Goal: Task Accomplishment & Management: Manage account settings

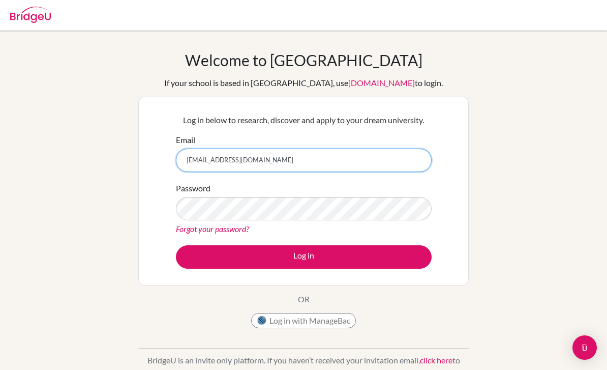
click at [247, 157] on input "guochenlu@hanvoskwnt.com" at bounding box center [304, 160] width 256 height 23
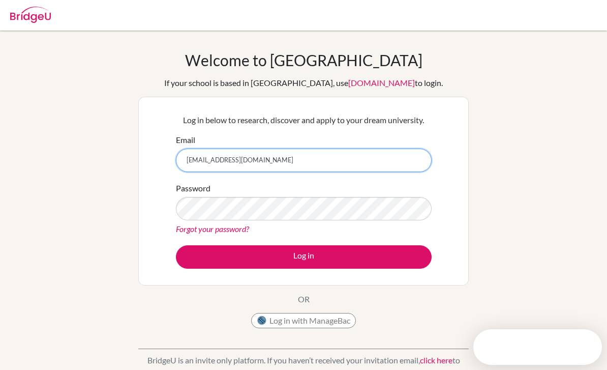
type input "[EMAIL_ADDRESS][DOMAIN_NAME]"
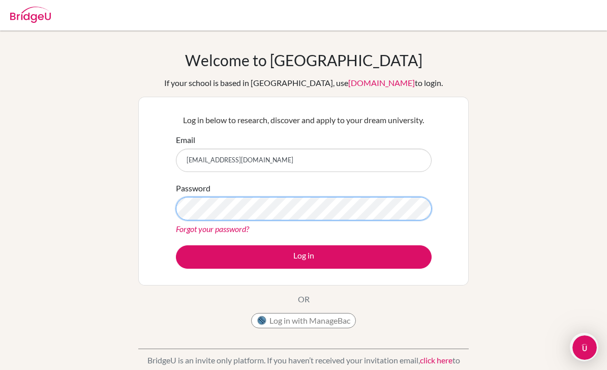
click at [304, 256] on button "Log in" at bounding box center [304, 256] width 256 height 23
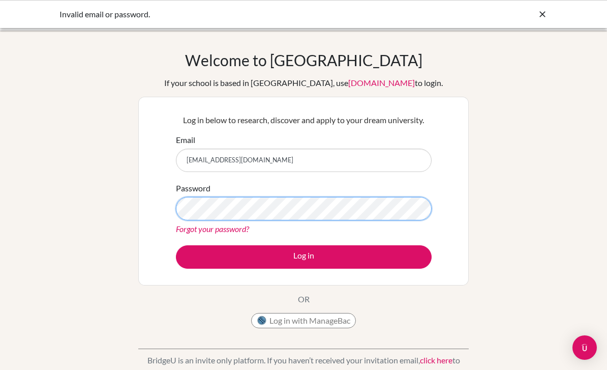
click at [304, 256] on button "Log in" at bounding box center [304, 256] width 256 height 23
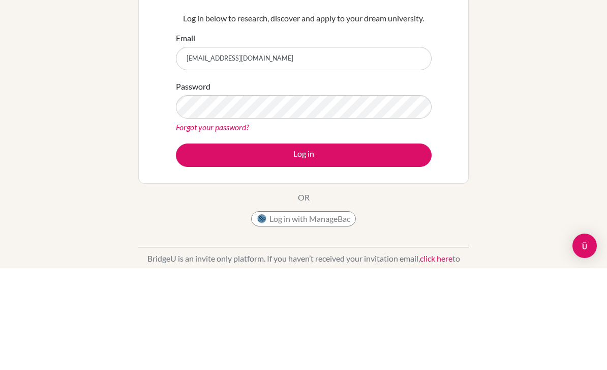
click at [208, 245] on button "Log in" at bounding box center [304, 256] width 256 height 23
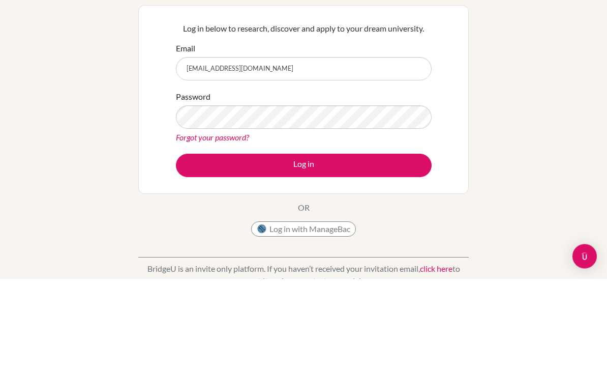
click at [195, 245] on button "Log in" at bounding box center [304, 256] width 256 height 23
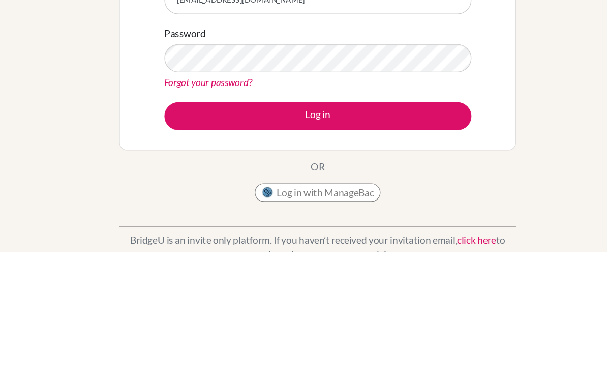
click at [176, 245] on button "Log in" at bounding box center [304, 256] width 256 height 23
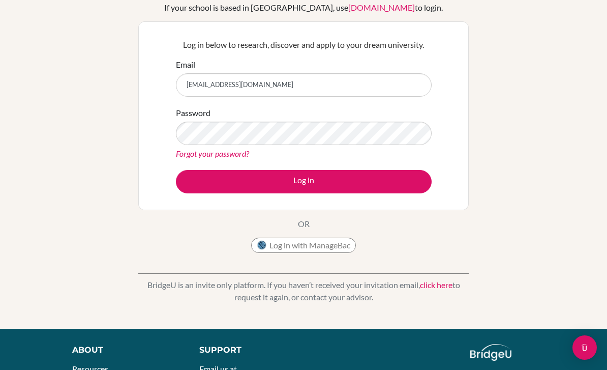
scroll to position [75, 0]
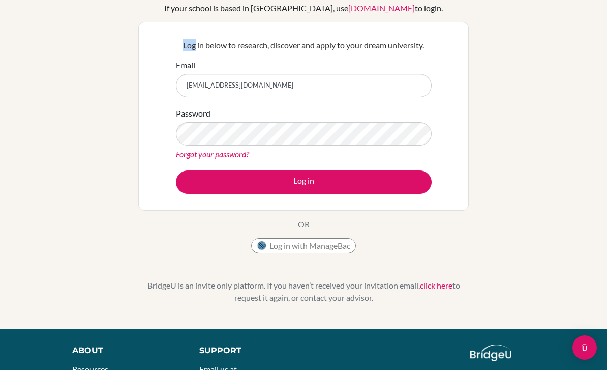
click at [530, 117] on div "Welcome to BridgeU If your school is based in China, use app.bridge-u.com.cn to…" at bounding box center [303, 142] width 607 height 333
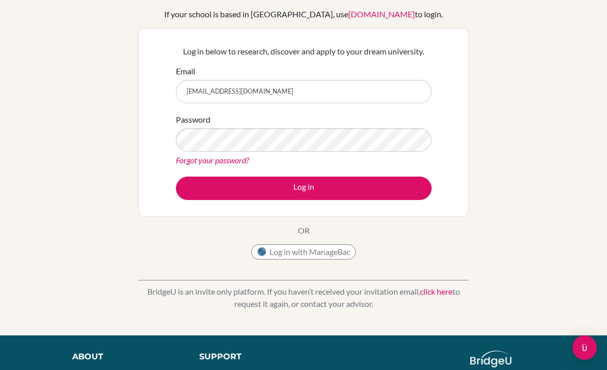
scroll to position [74, 0]
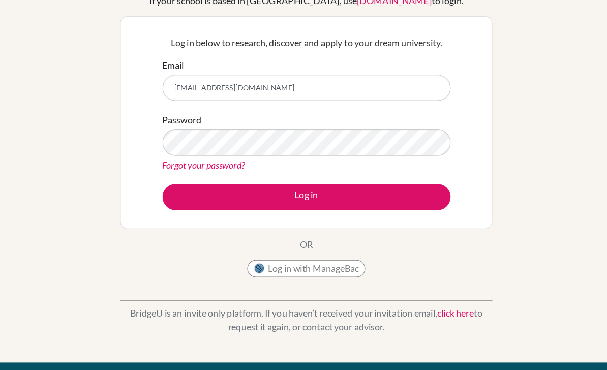
click at [176, 150] on link "Forgot your password?" at bounding box center [212, 155] width 73 height 10
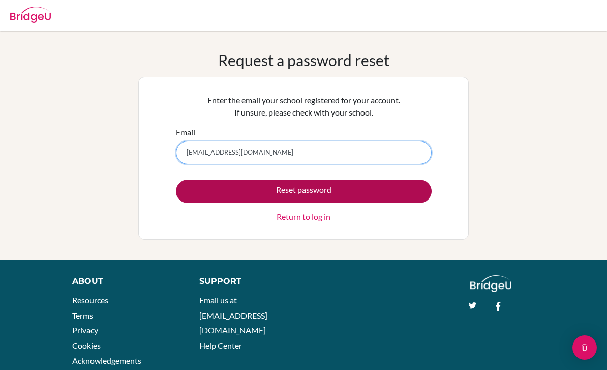
type input "guochenlu@hanvos-kent.com"
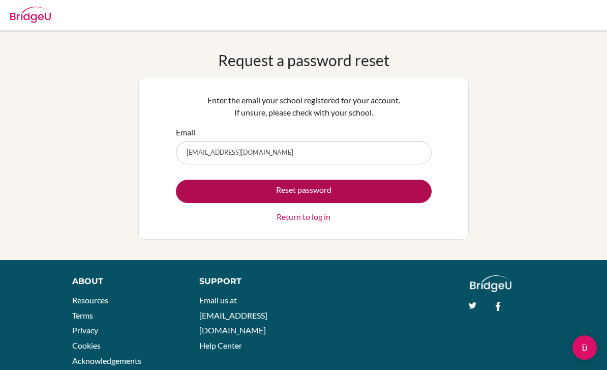
click at [209, 191] on button "Reset password" at bounding box center [304, 191] width 256 height 23
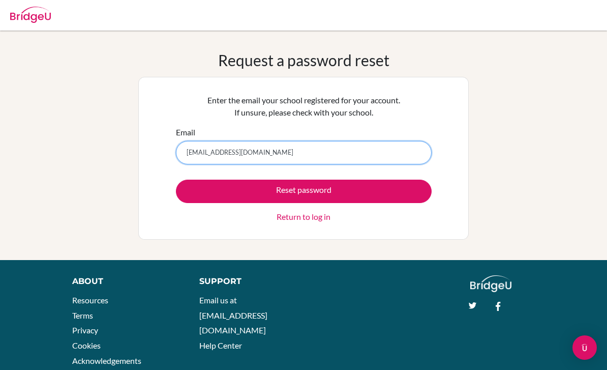
click at [286, 150] on input "[EMAIL_ADDRESS][DOMAIN_NAME]" at bounding box center [304, 152] width 256 height 23
click at [304, 191] on button "Reset password" at bounding box center [304, 191] width 256 height 23
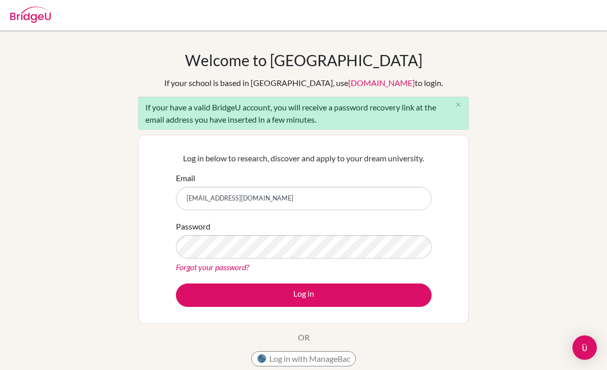
type input "[EMAIL_ADDRESS][DOMAIN_NAME]"
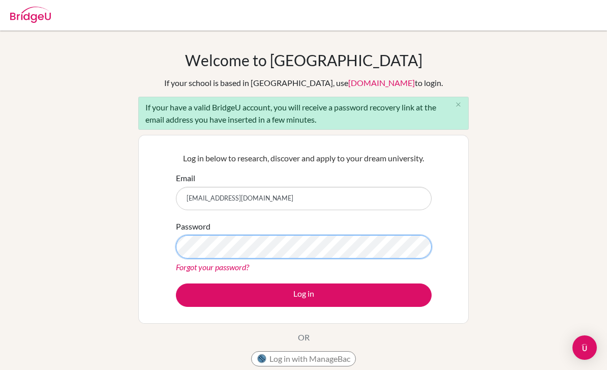
click at [304, 295] on button "Log in" at bounding box center [304, 294] width 256 height 23
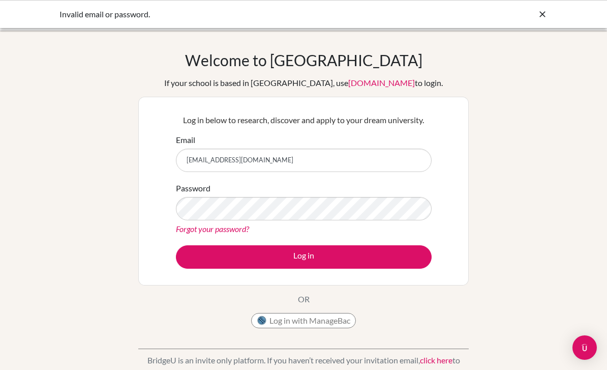
click at [226, 233] on link "Forgot your password?" at bounding box center [212, 229] width 73 height 10
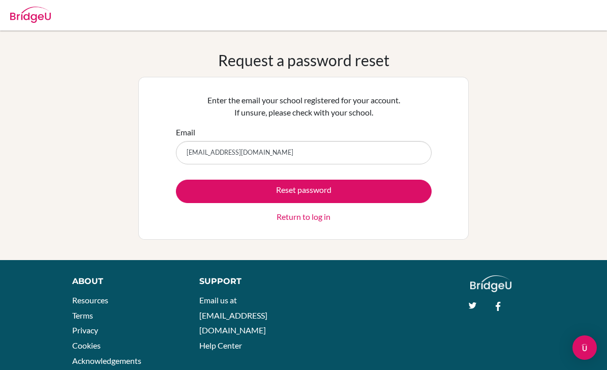
click at [233, 153] on input "[EMAIL_ADDRESS][DOMAIN_NAME]" at bounding box center [304, 152] width 256 height 23
type input "[EMAIL_ADDRESS][DOMAIN_NAME]"
click at [47, 198] on div "Request a password reset Enter the email your school registered for your accoun…" at bounding box center [303, 145] width 607 height 189
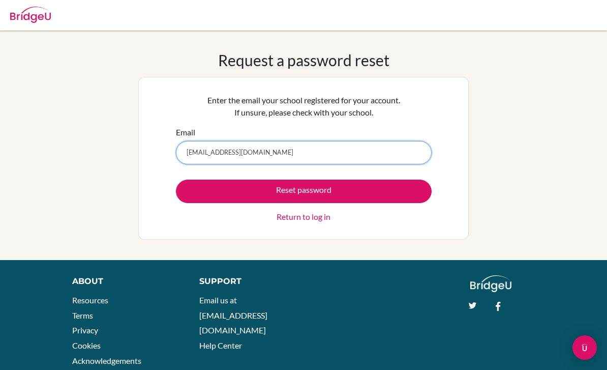
drag, startPoint x: 230, startPoint y: 161, endPoint x: 260, endPoint y: 158, distance: 30.1
click at [260, 158] on input "[EMAIL_ADDRESS][DOMAIN_NAME]" at bounding box center [304, 152] width 256 height 23
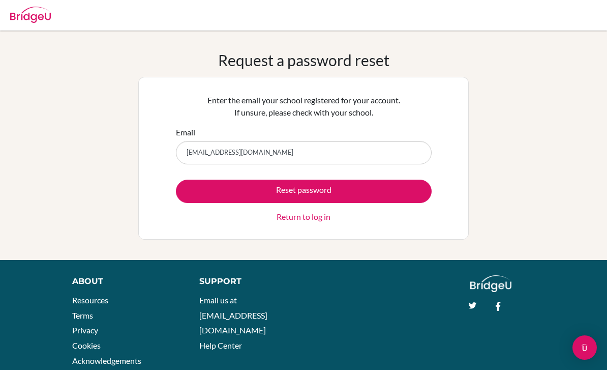
click at [78, 219] on div "Request a password reset Enter the email your school registered for your accoun…" at bounding box center [303, 145] width 607 height 189
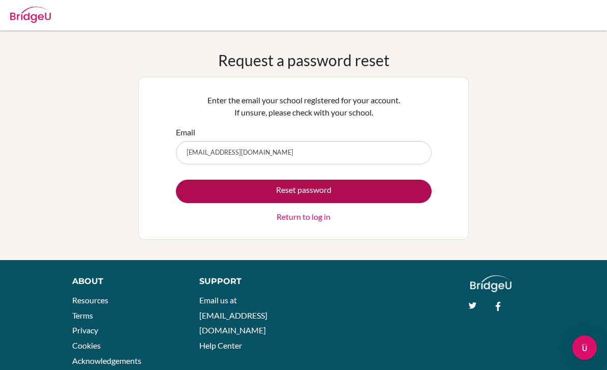
click at [312, 195] on button "Reset password" at bounding box center [304, 191] width 256 height 23
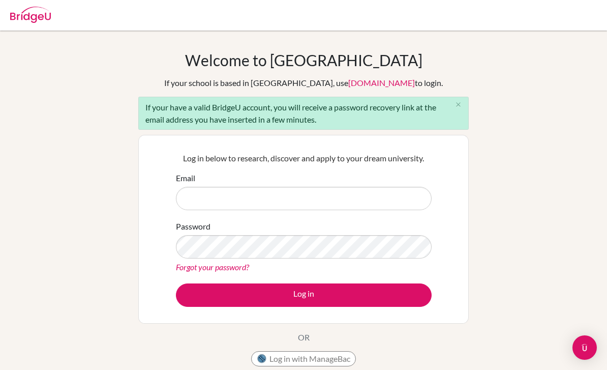
click at [364, 84] on link "[DOMAIN_NAME]" at bounding box center [381, 83] width 67 height 10
